Goal: Task Accomplishment & Management: Use online tool/utility

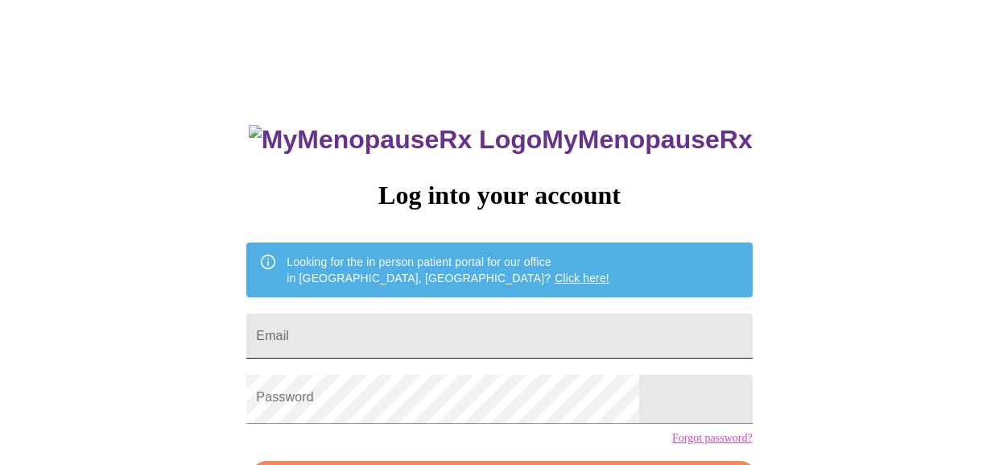
click at [585, 328] on input "Email" at bounding box center [499, 335] width 506 height 45
click at [449, 354] on input "Email" at bounding box center [499, 335] width 506 height 45
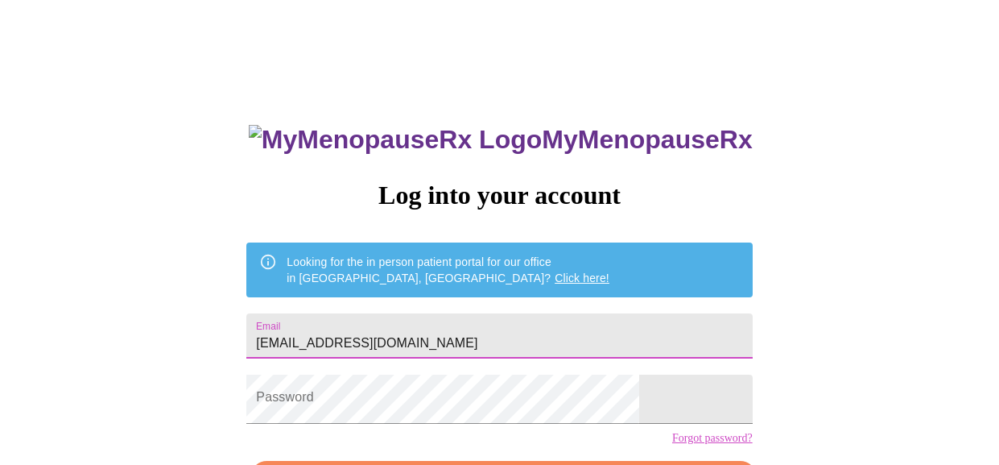
type input "[EMAIL_ADDRESS][DOMAIN_NAME]"
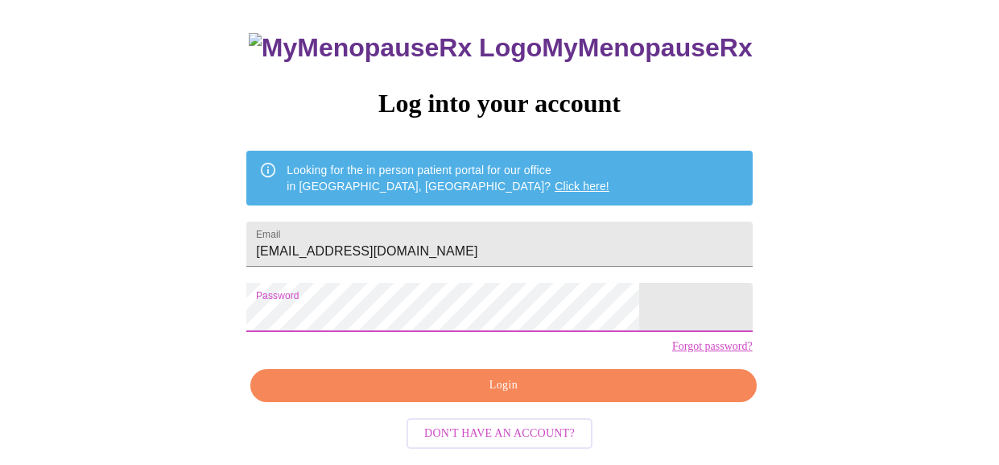
scroll to position [96, 0]
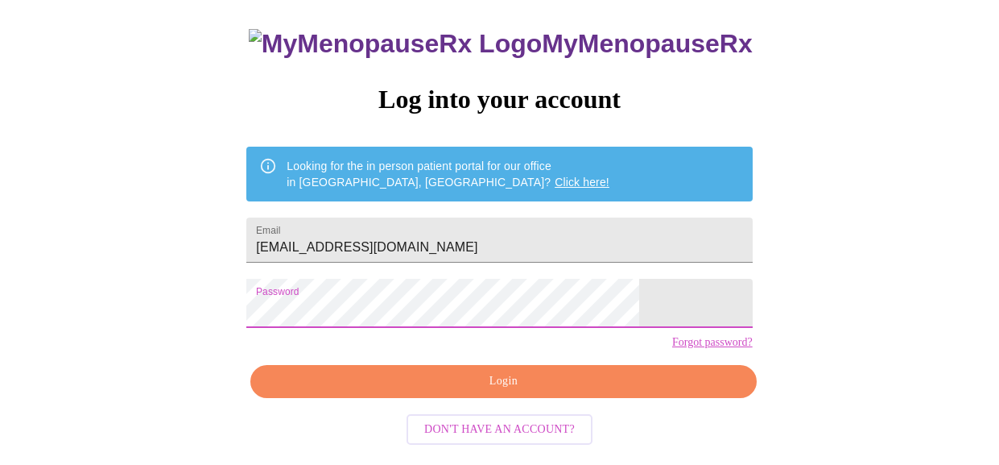
click at [503, 391] on span "Login" at bounding box center [503, 381] width 469 height 20
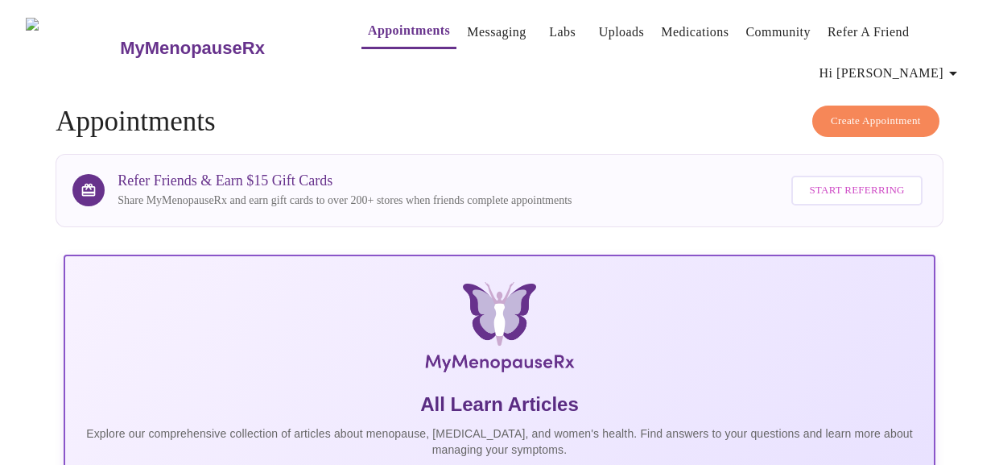
click at [929, 75] on span "Hi [PERSON_NAME]" at bounding box center [891, 73] width 143 height 23
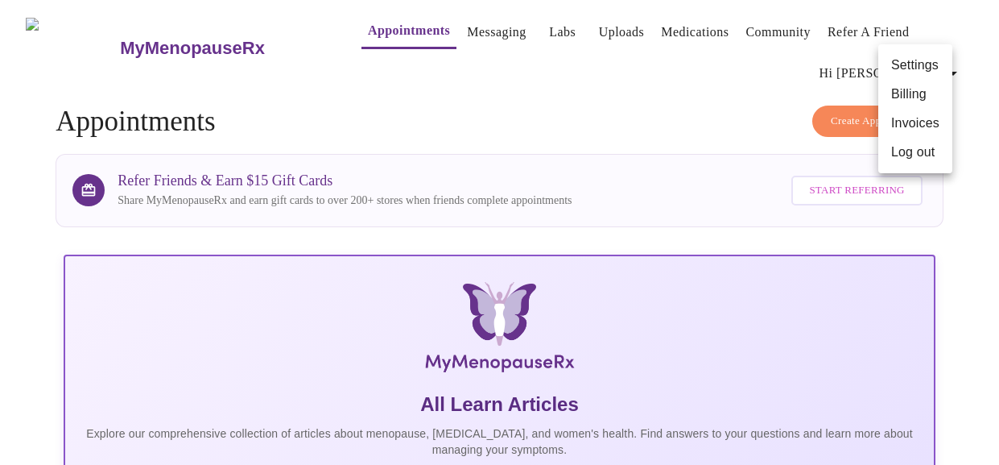
click at [679, 58] on div at bounding box center [499, 232] width 999 height 465
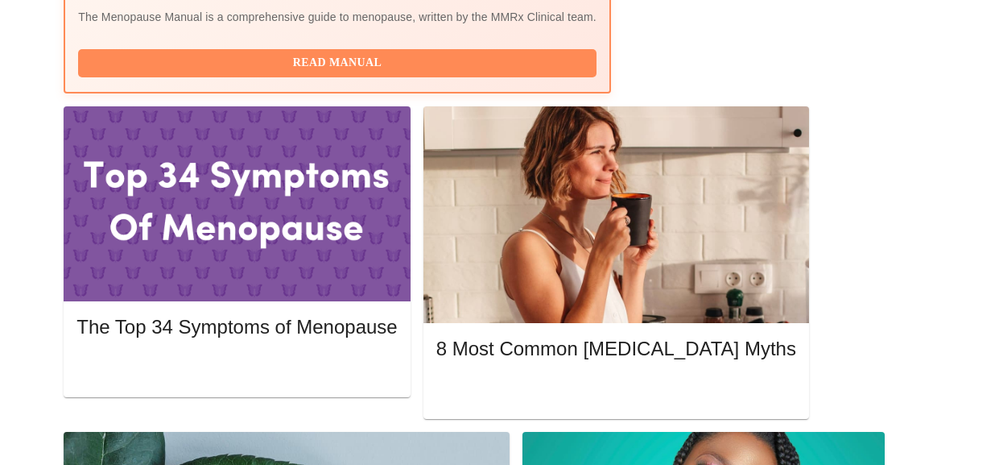
scroll to position [703, 0]
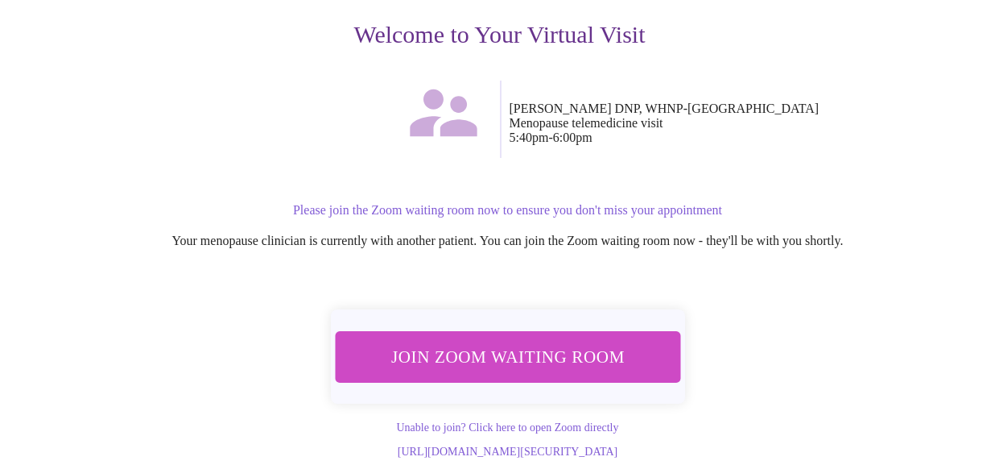
scroll to position [283, 0]
click at [510, 341] on span "Join Zoom Waiting Room" at bounding box center [507, 356] width 303 height 30
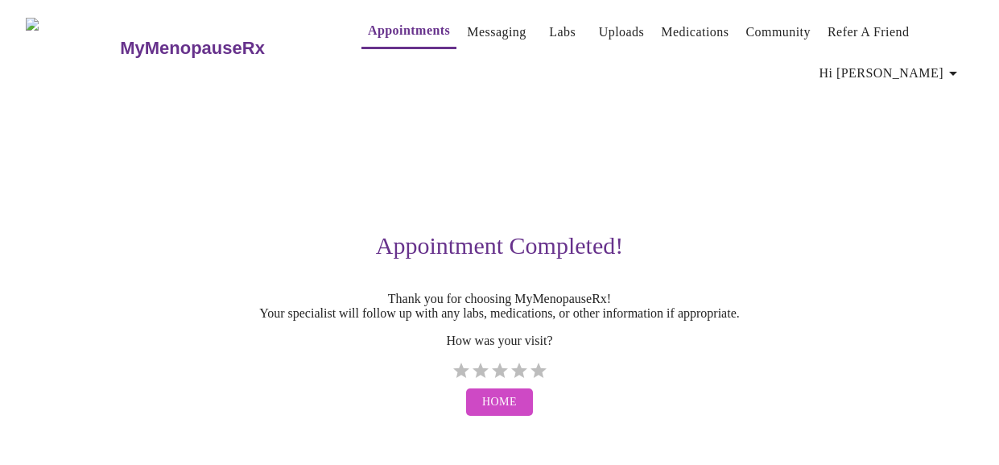
scroll to position [12, 0]
